Goal: Task Accomplishment & Management: Complete application form

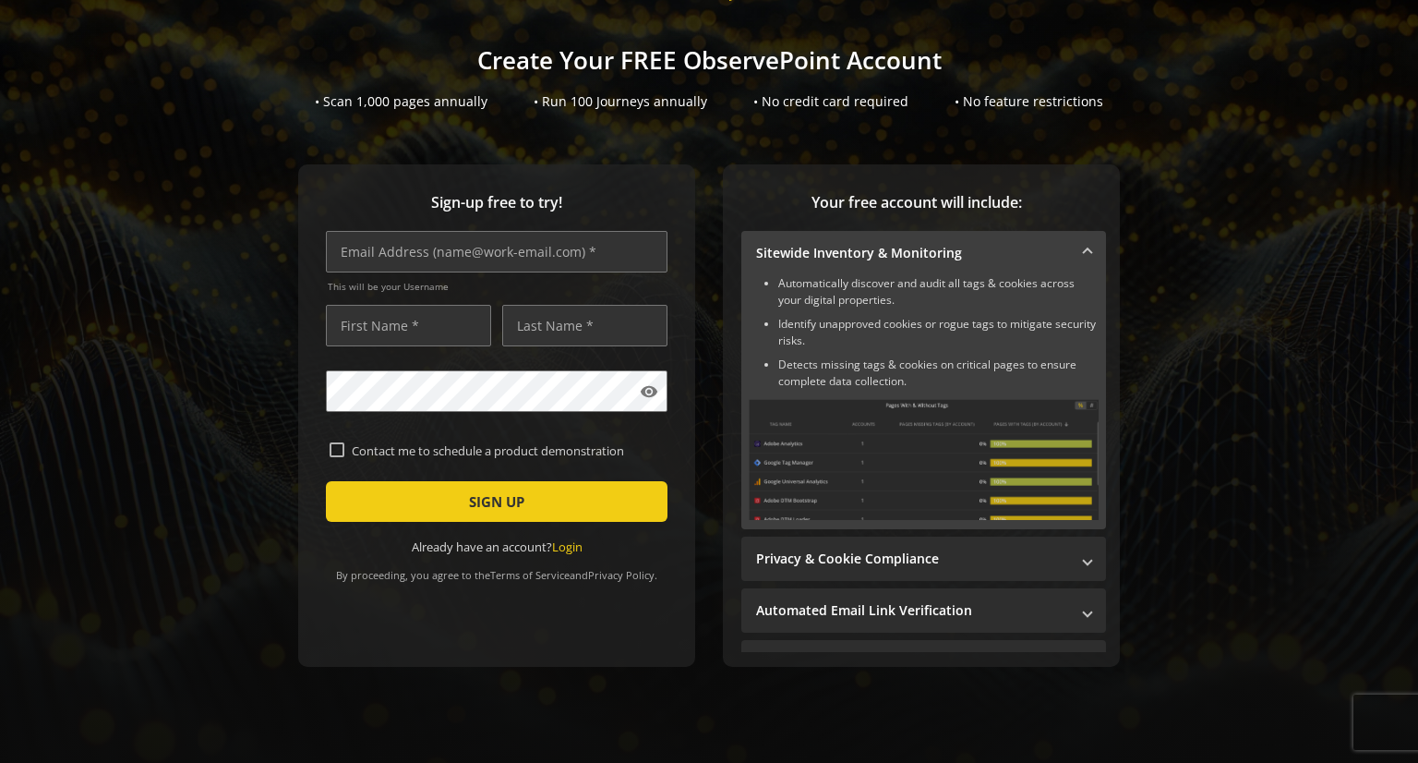
scroll to position [100, 0]
click at [361, 249] on input "text" at bounding box center [497, 252] width 342 height 42
type input "[EMAIL_ADDRESS][DOMAIN_NAME]"
click at [356, 319] on input "text" at bounding box center [408, 326] width 165 height 42
type input "[PERSON_NAME]"
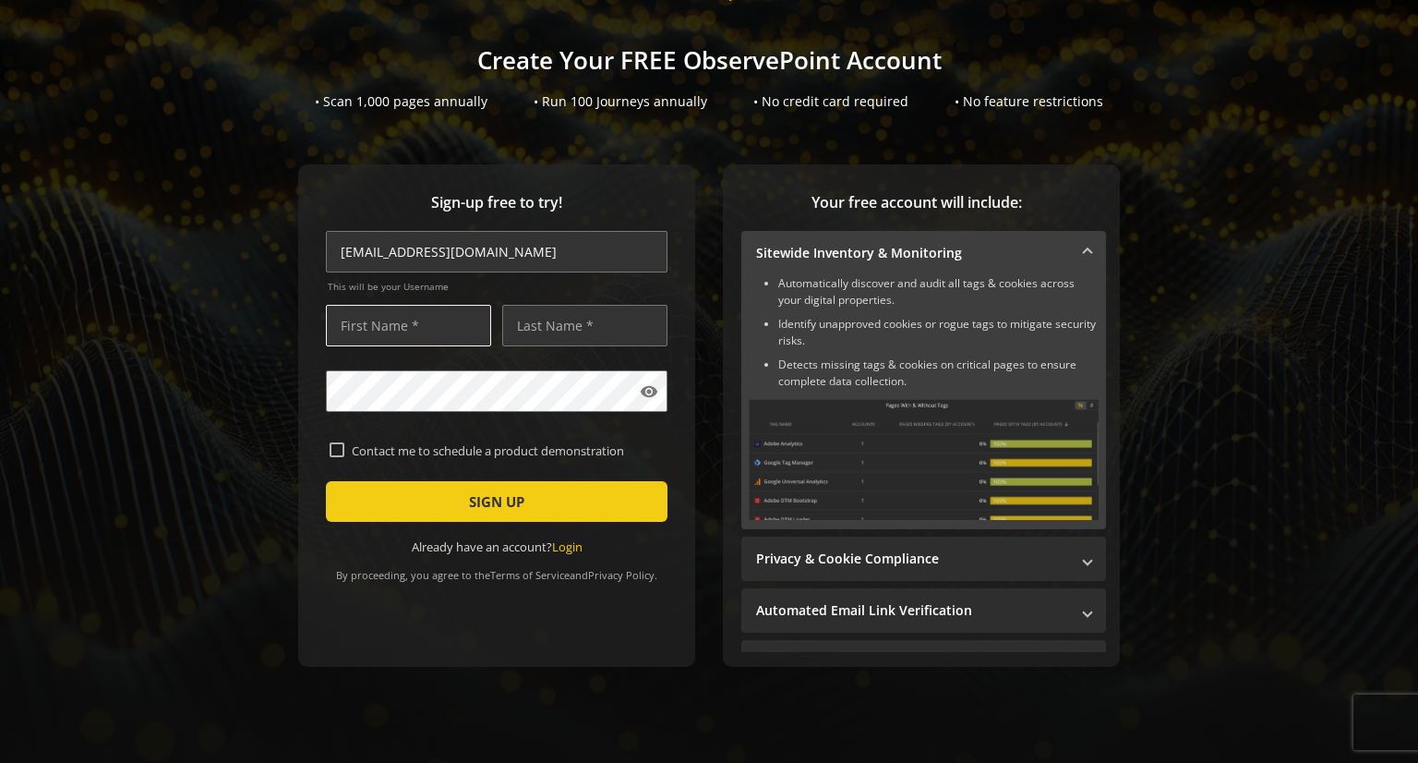
type input "[PERSON_NAME]"
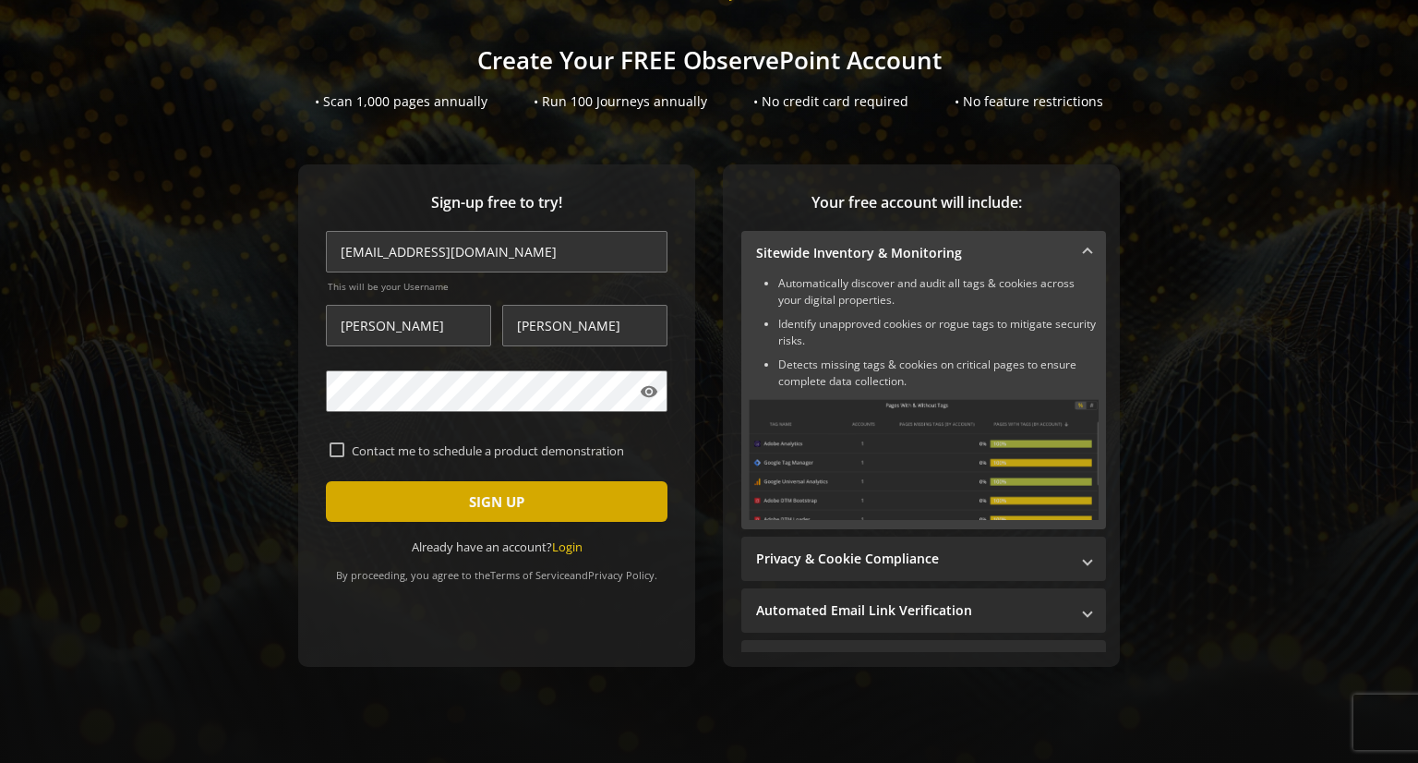
click at [584, 488] on span "submit" at bounding box center [497, 501] width 342 height 44
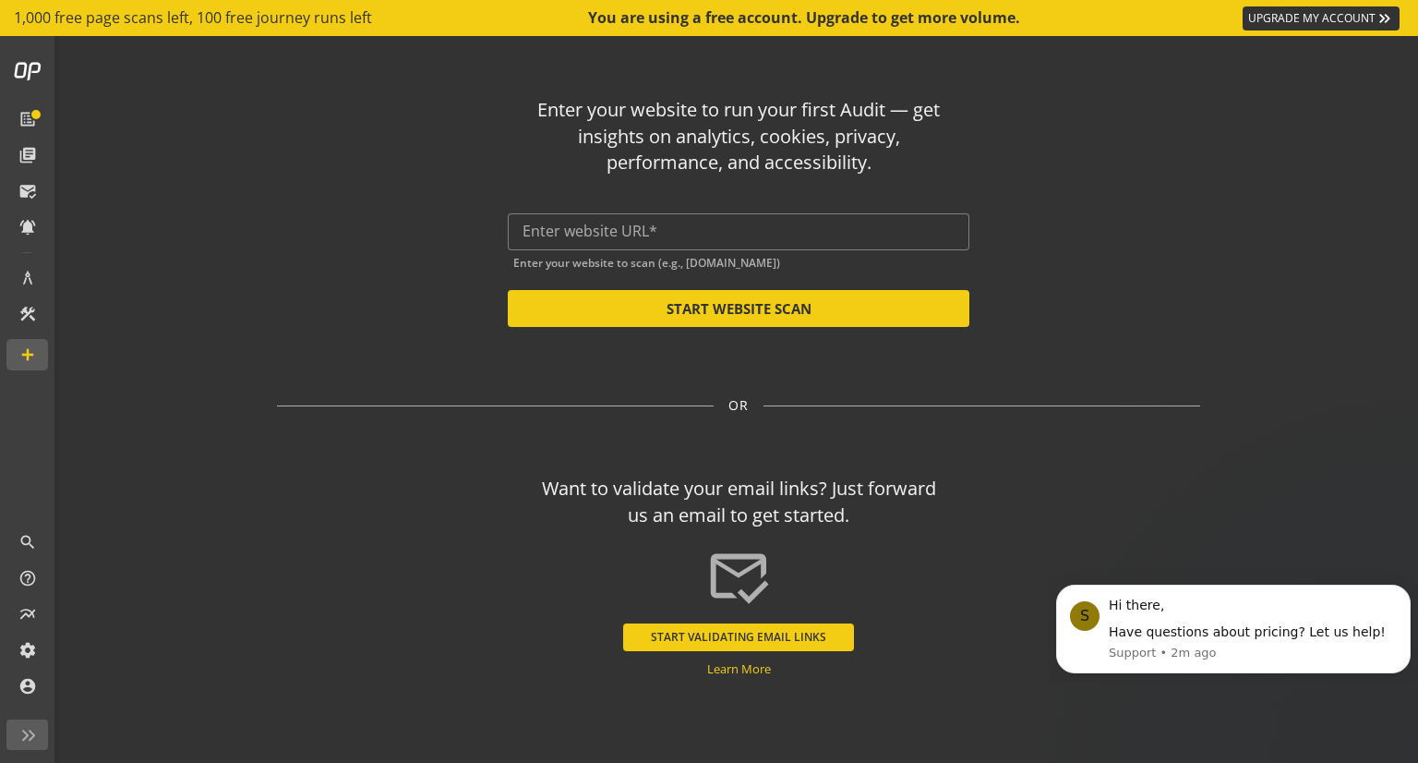
click at [1195, 198] on div "Enter your website to run your first Audit — get insights on analytics, cookies…" at bounding box center [738, 204] width 923 height 245
